Goal: Use online tool/utility: Utilize a website feature to perform a specific function

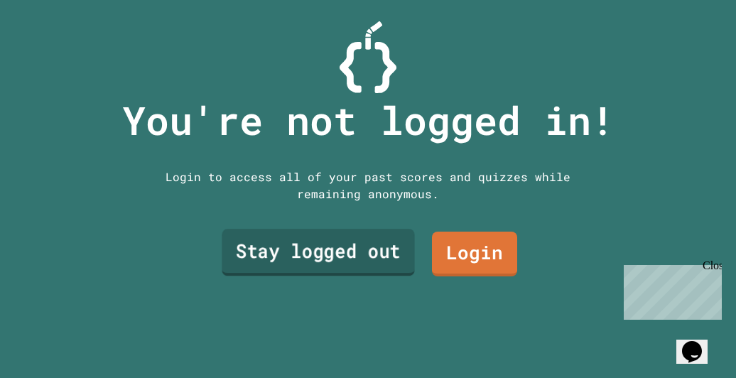
click at [270, 269] on link "Stay logged out" at bounding box center [318, 252] width 193 height 47
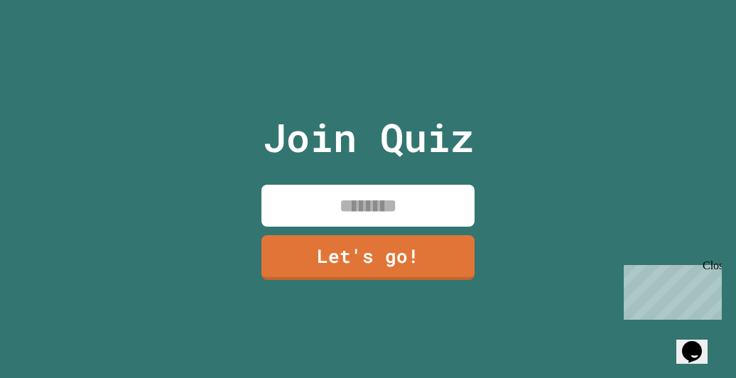
click at [350, 207] on input at bounding box center [367, 206] width 213 height 42
type input "********"
click at [388, 286] on div "Join Quiz ******** Let's go!" at bounding box center [368, 189] width 239 height 378
click at [403, 235] on link "Let's go!" at bounding box center [367, 257] width 213 height 45
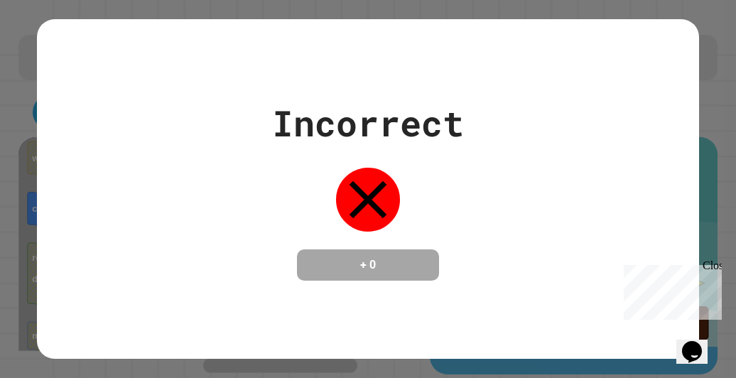
click at [570, 97] on div "Incorrect + 0" at bounding box center [368, 189] width 662 height 184
drag, startPoint x: 570, startPoint y: 97, endPoint x: 515, endPoint y: 5, distance: 106.7
click at [515, 5] on div "Incorrect + 0" at bounding box center [368, 189] width 736 height 378
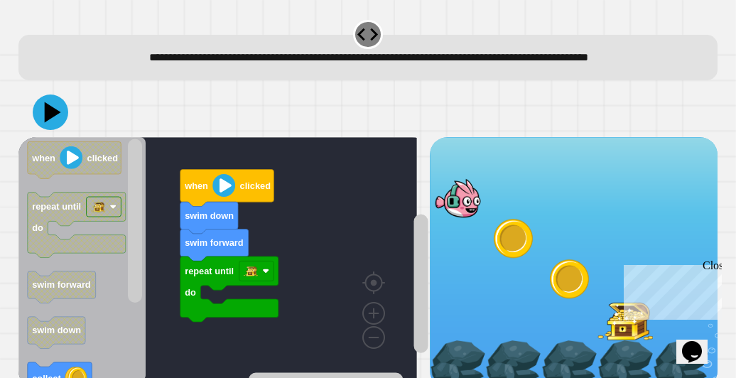
scroll to position [48, 0]
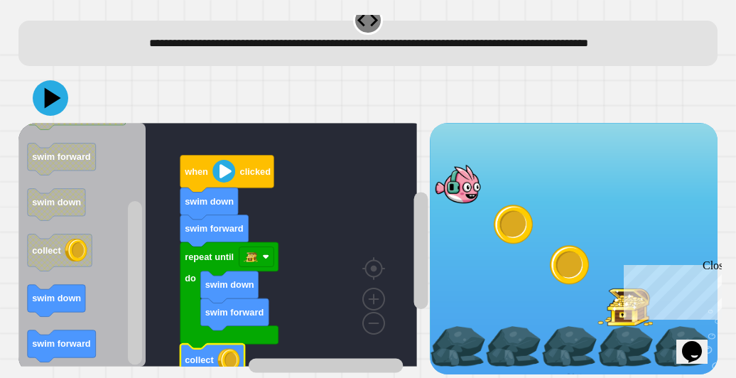
click at [223, 161] on image "Blockly Workspace" at bounding box center [223, 171] width 23 height 23
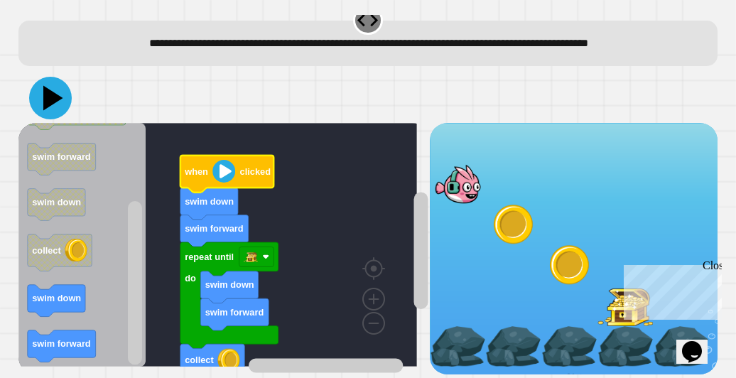
click at [48, 77] on icon at bounding box center [50, 98] width 43 height 43
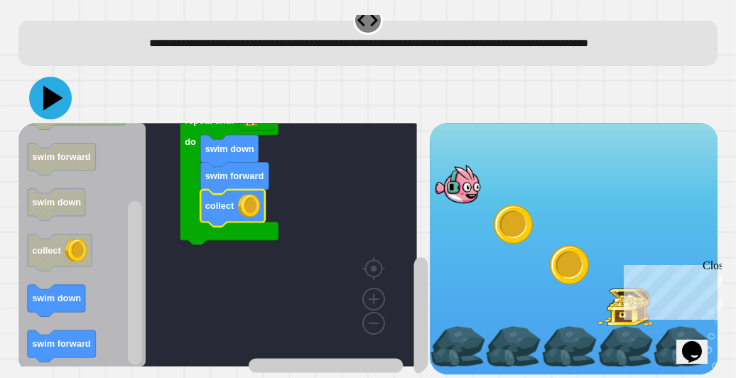
click at [53, 89] on icon at bounding box center [53, 98] width 20 height 25
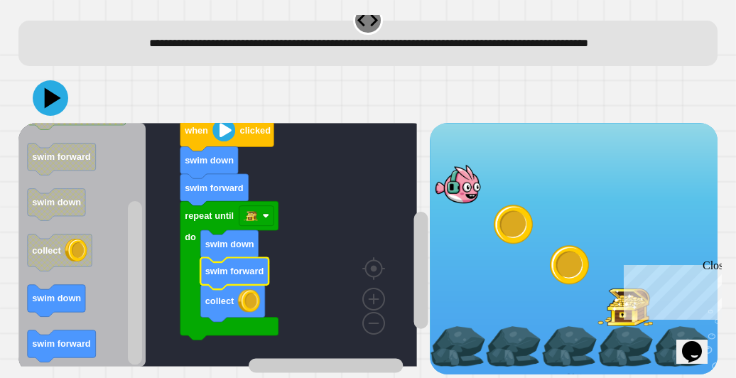
click at [310, 252] on rect "Blockly Workspace" at bounding box center [217, 245] width 399 height 244
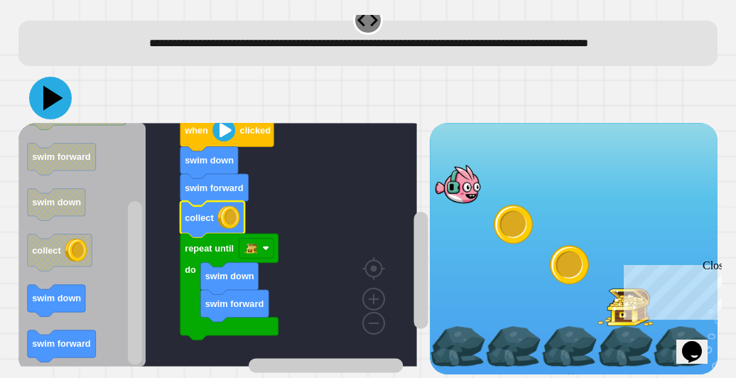
click at [44, 82] on icon at bounding box center [50, 98] width 43 height 43
click at [199, 215] on icon "Blockly Workspace" at bounding box center [212, 219] width 64 height 37
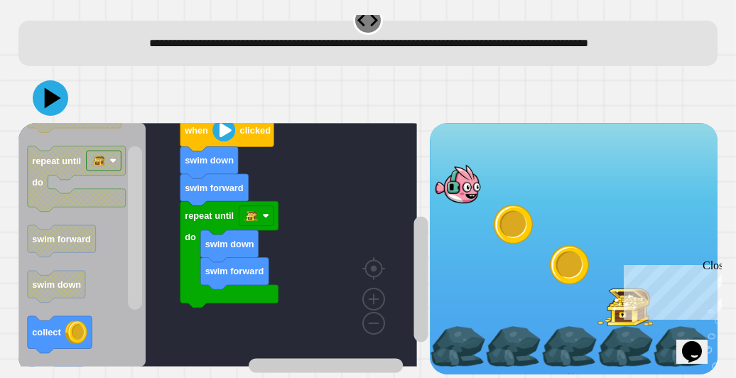
click at [261, 309] on div "when clicked swim down swim forward repeat until do swim down swim forward when…" at bounding box center [223, 249] width 411 height 252
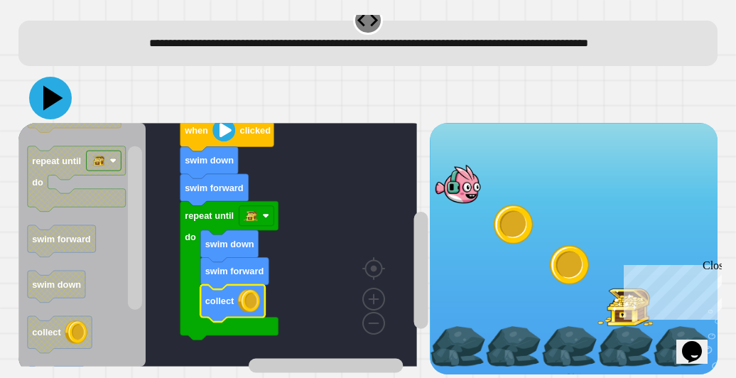
click at [51, 86] on icon at bounding box center [53, 98] width 20 height 25
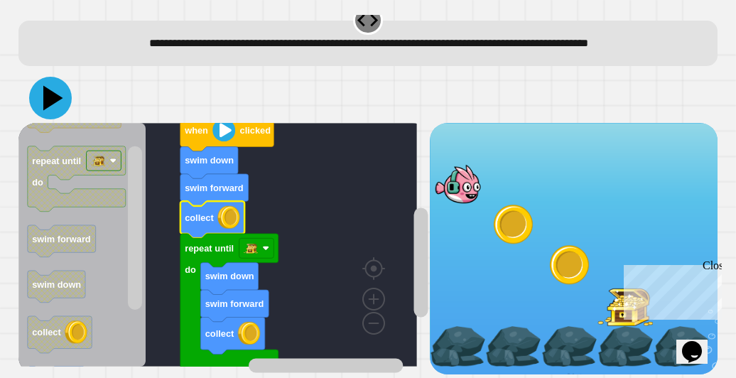
click at [64, 94] on icon at bounding box center [50, 98] width 43 height 43
click at [266, 241] on rect "Blockly Workspace" at bounding box center [256, 248] width 35 height 20
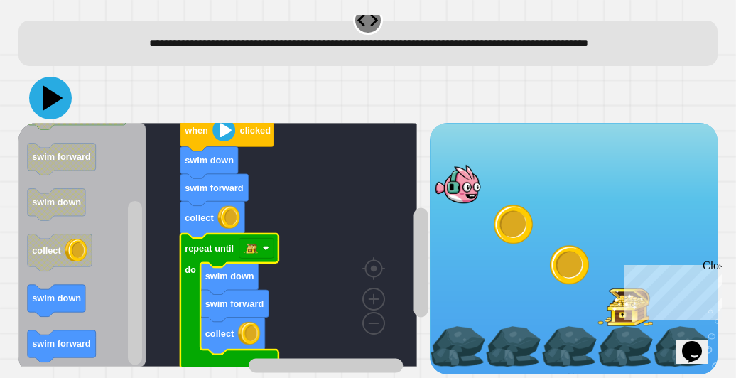
click at [53, 86] on icon at bounding box center [53, 98] width 20 height 25
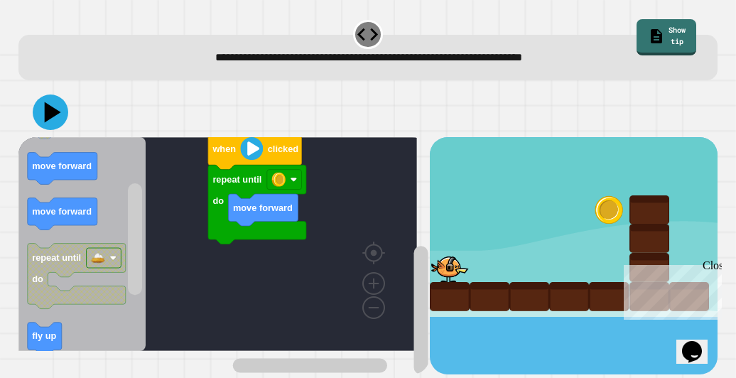
click at [193, 287] on div "repeat until do move forward when clicked when clicked move forward move forwar…" at bounding box center [223, 255] width 411 height 237
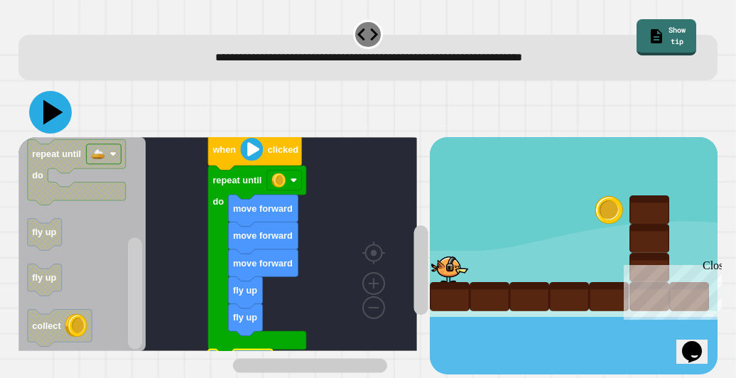
click at [49, 131] on button at bounding box center [50, 112] width 43 height 43
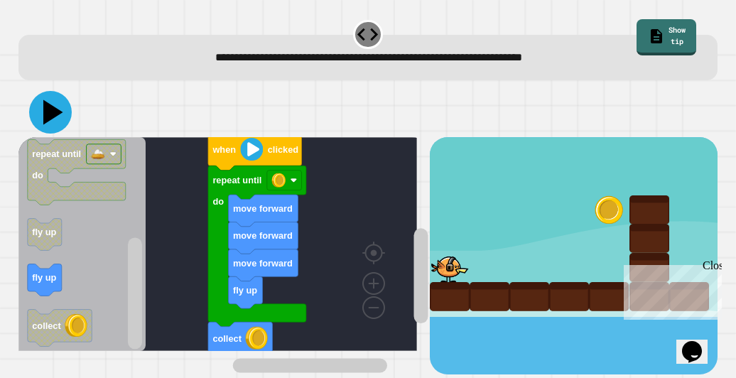
click at [56, 115] on icon at bounding box center [53, 112] width 20 height 25
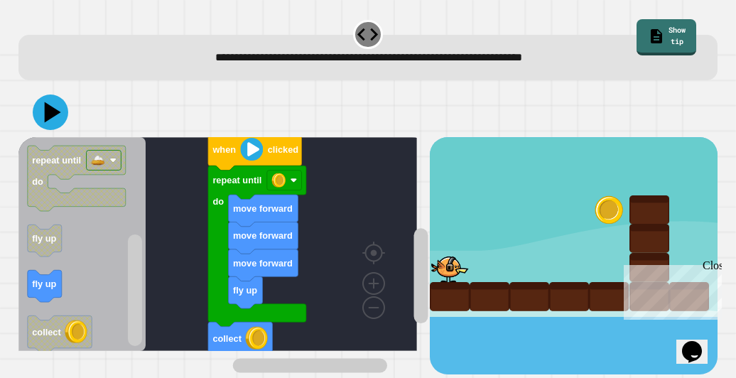
click at [115, 305] on icon "Blockly Workspace" at bounding box center [81, 244] width 127 height 214
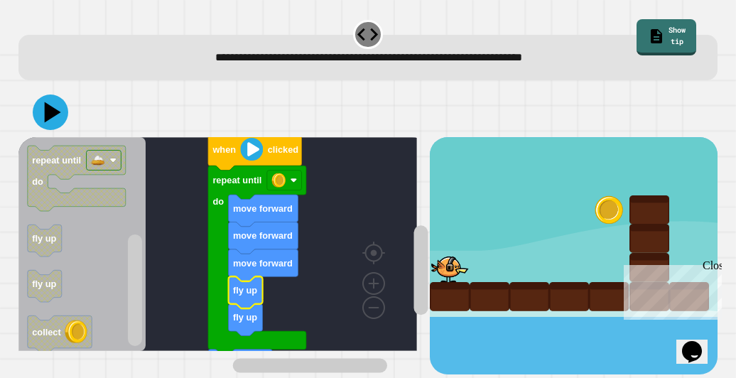
click at [243, 275] on icon "Blockly Workspace" at bounding box center [263, 265] width 70 height 32
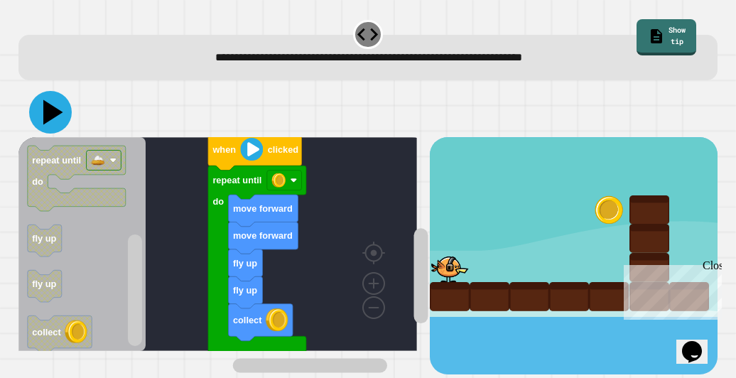
click at [54, 123] on icon at bounding box center [50, 112] width 43 height 43
click at [58, 130] on icon at bounding box center [50, 112] width 43 height 43
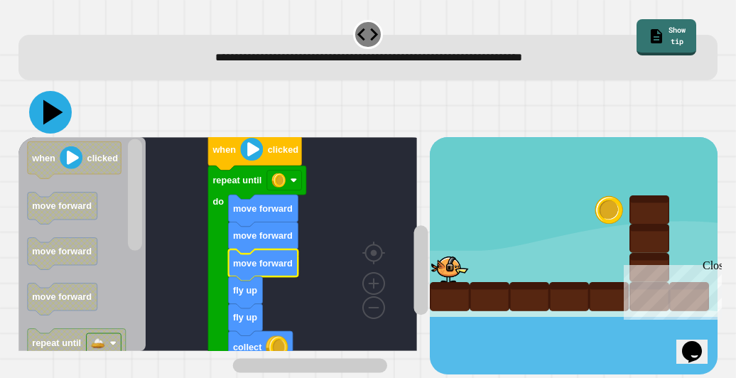
click at [51, 117] on icon at bounding box center [53, 112] width 20 height 25
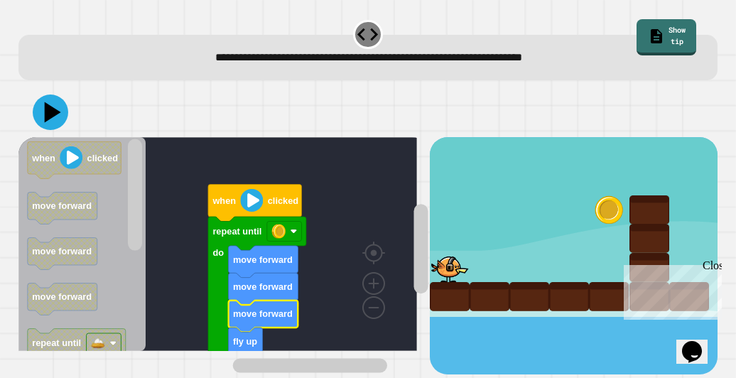
click at [242, 237] on text "repeat until" at bounding box center [236, 231] width 49 height 11
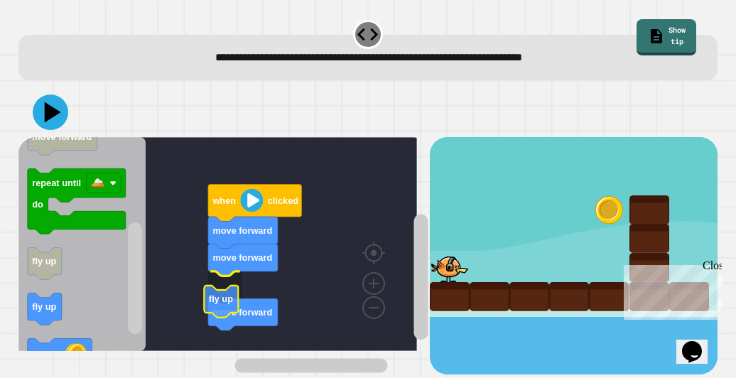
click at [213, 305] on text "fly up" at bounding box center [221, 299] width 24 height 11
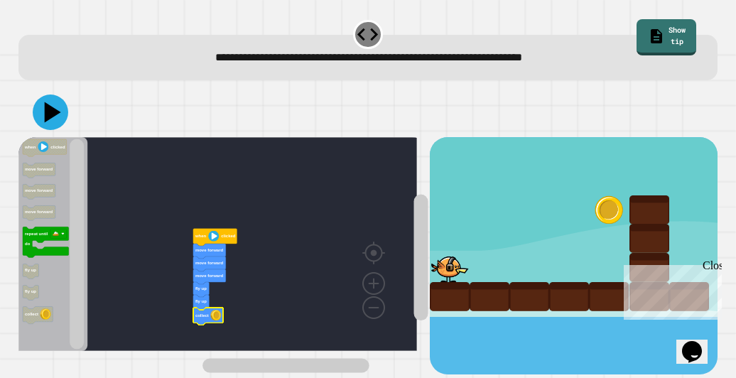
click at [50, 112] on icon at bounding box center [53, 112] width 16 height 21
click at [205, 252] on text "move forward" at bounding box center [209, 250] width 28 height 4
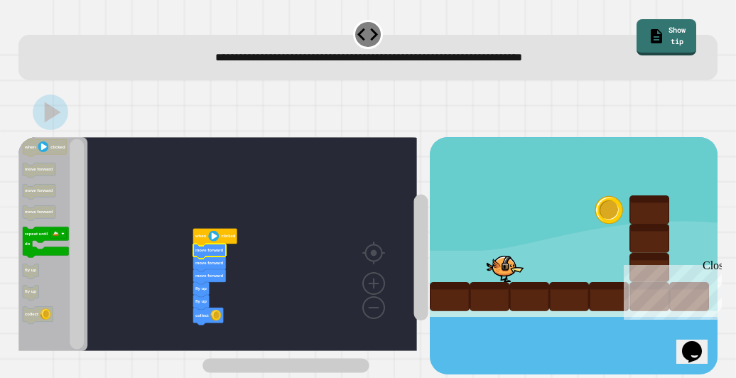
click at [202, 258] on icon "Blockly Workspace" at bounding box center [209, 251] width 33 height 15
click at [203, 257] on icon "Blockly Workspace" at bounding box center [209, 251] width 33 height 15
click at [203, 263] on text "move forward" at bounding box center [209, 263] width 28 height 4
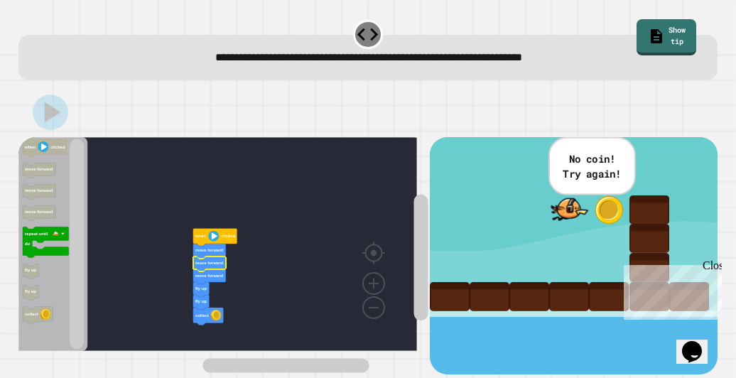
click at [211, 269] on icon "Blockly Workspace" at bounding box center [209, 263] width 33 height 15
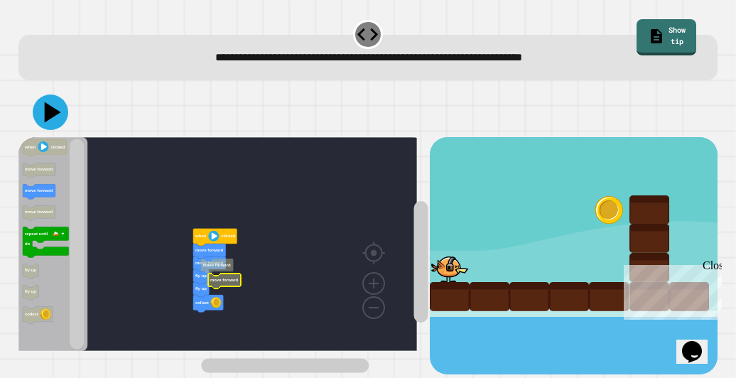
click at [220, 275] on g "when clicked move forward move forward fly up fly up collect move forward move …" at bounding box center [224, 244] width 412 height 214
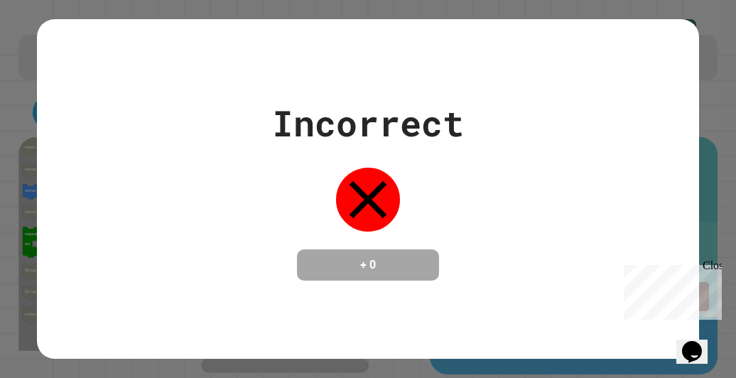
drag, startPoint x: 220, startPoint y: 275, endPoint x: 196, endPoint y: 266, distance: 25.9
click at [196, 266] on div "Incorrect + 0" at bounding box center [368, 189] width 662 height 184
